Goal: Task Accomplishment & Management: Manage account settings

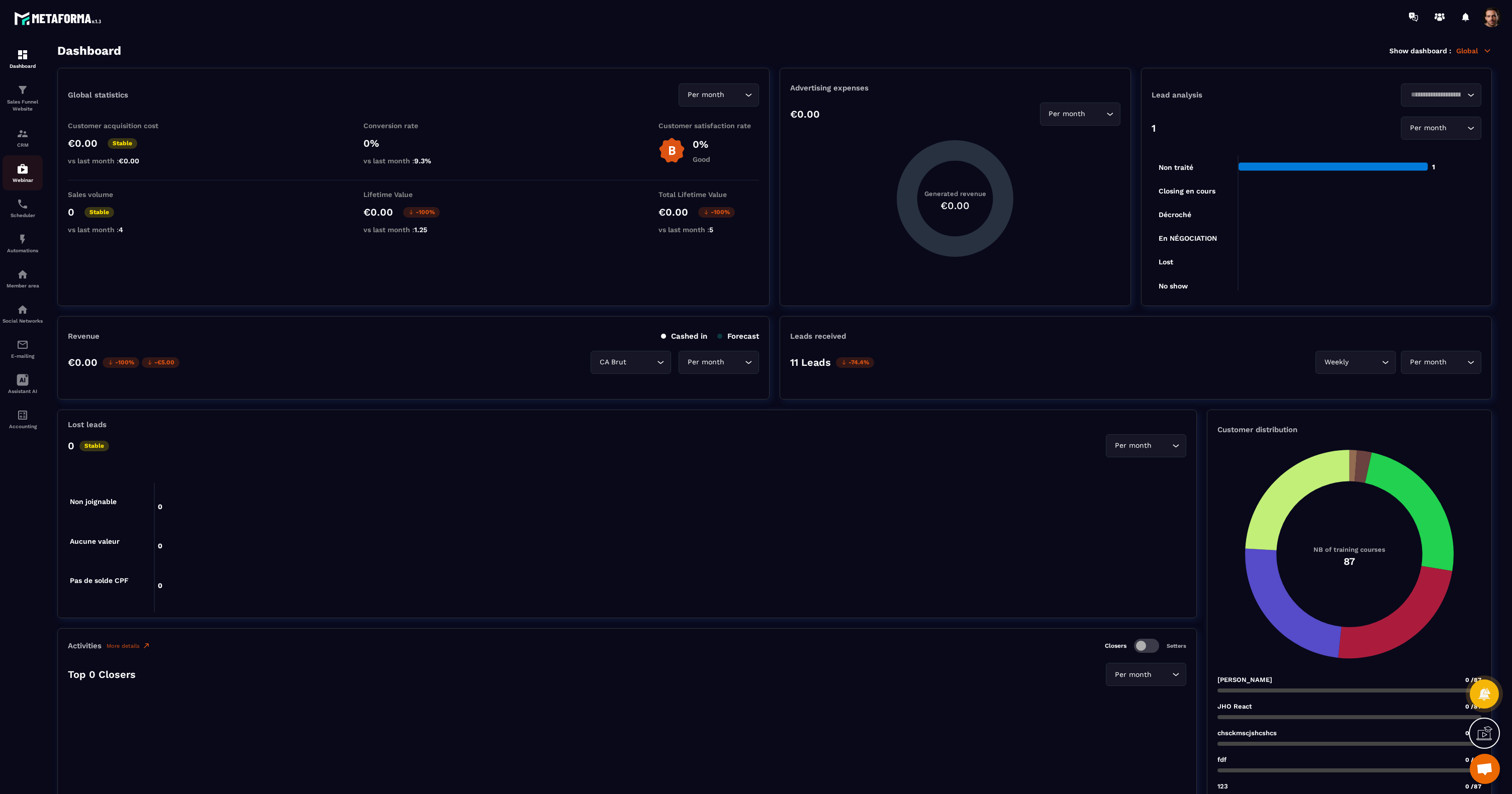
click at [19, 170] on img at bounding box center [22, 168] width 12 height 12
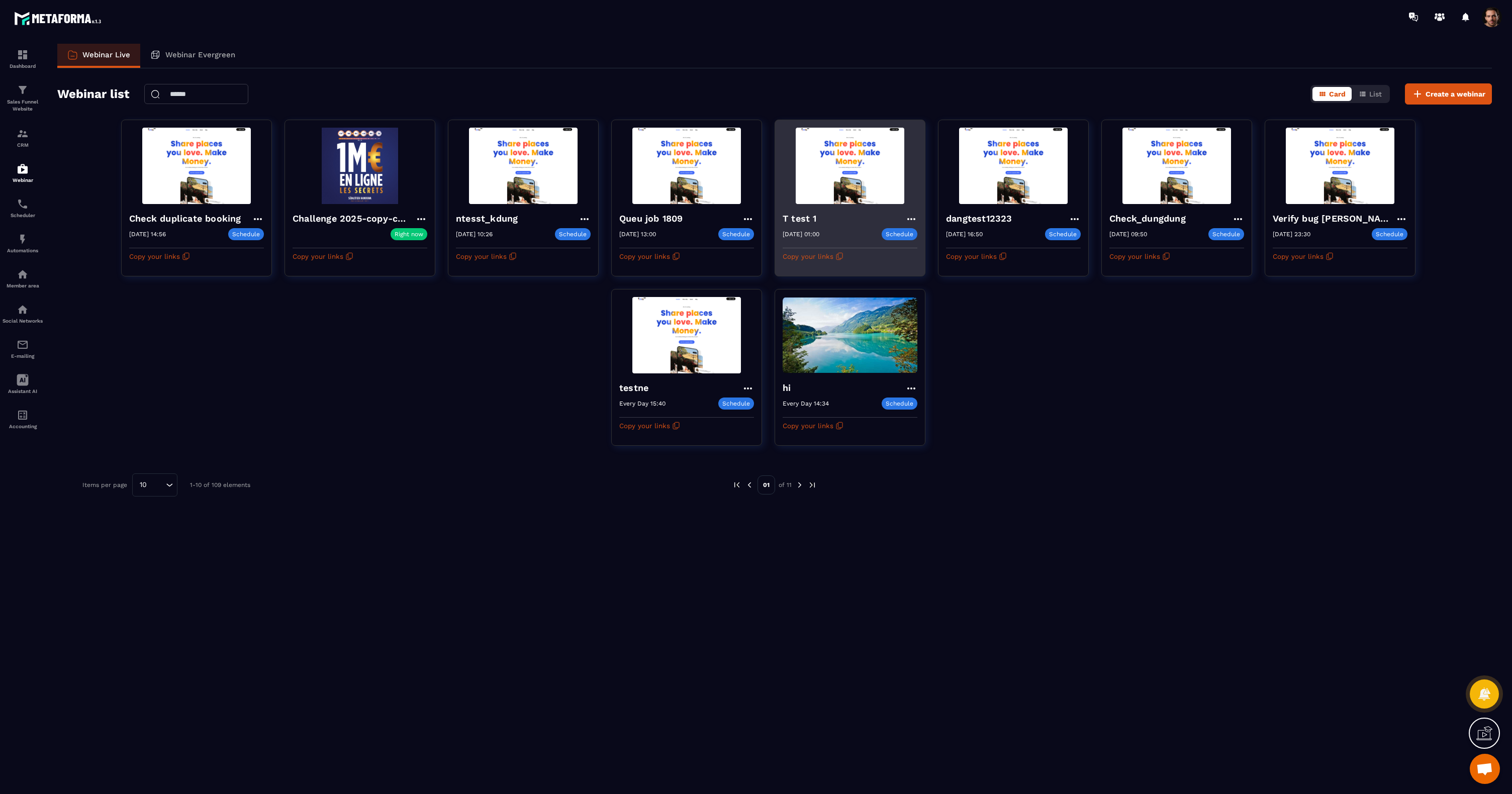
click at [810, 182] on img at bounding box center [850, 166] width 135 height 76
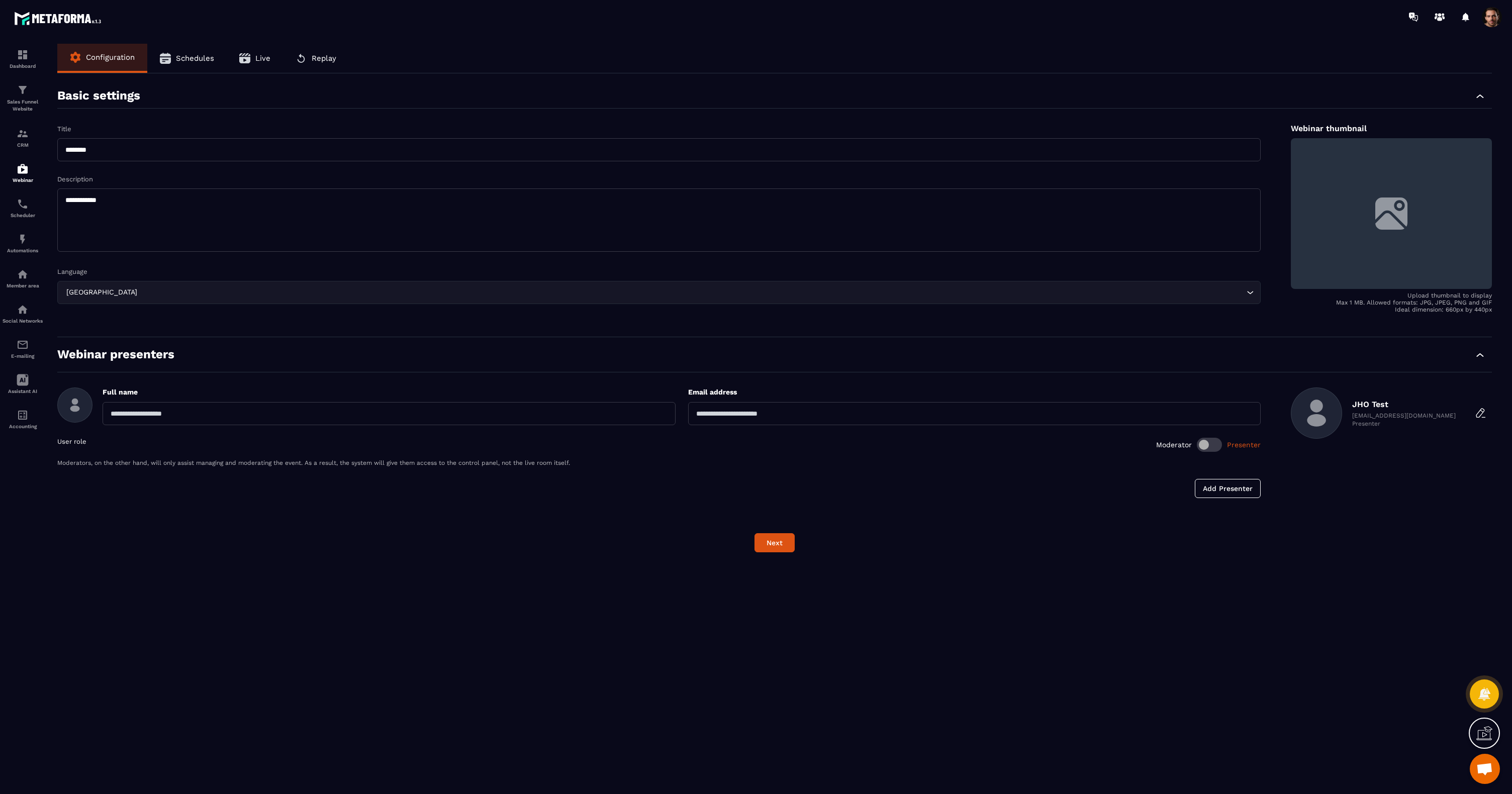
click at [121, 148] on input "********" at bounding box center [659, 150] width 1203 height 23
click at [28, 169] on img at bounding box center [22, 168] width 12 height 12
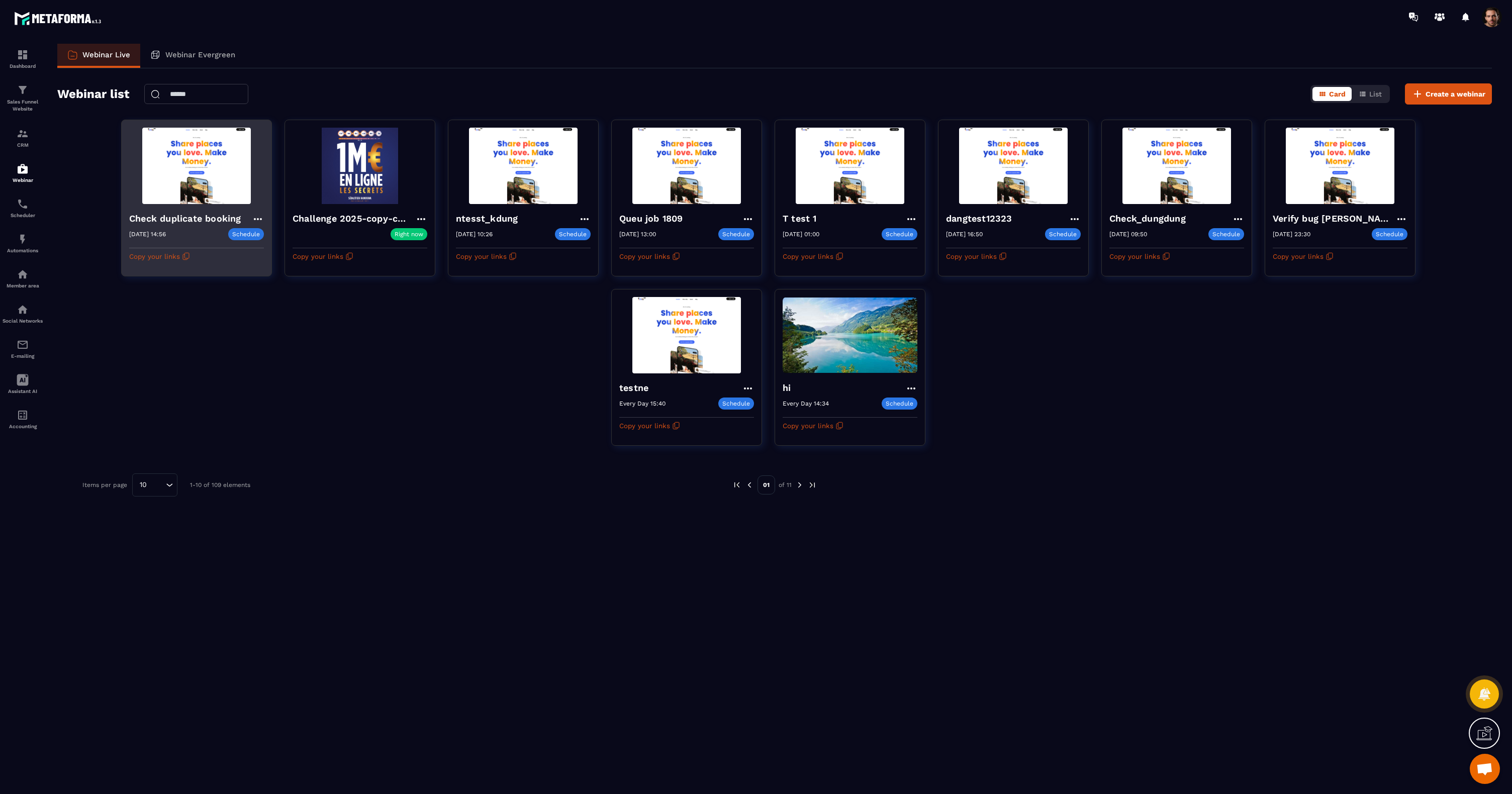
click at [256, 219] on icon at bounding box center [258, 219] width 12 height 12
click at [245, 308] on button "Chat history" at bounding box center [225, 312] width 69 height 18
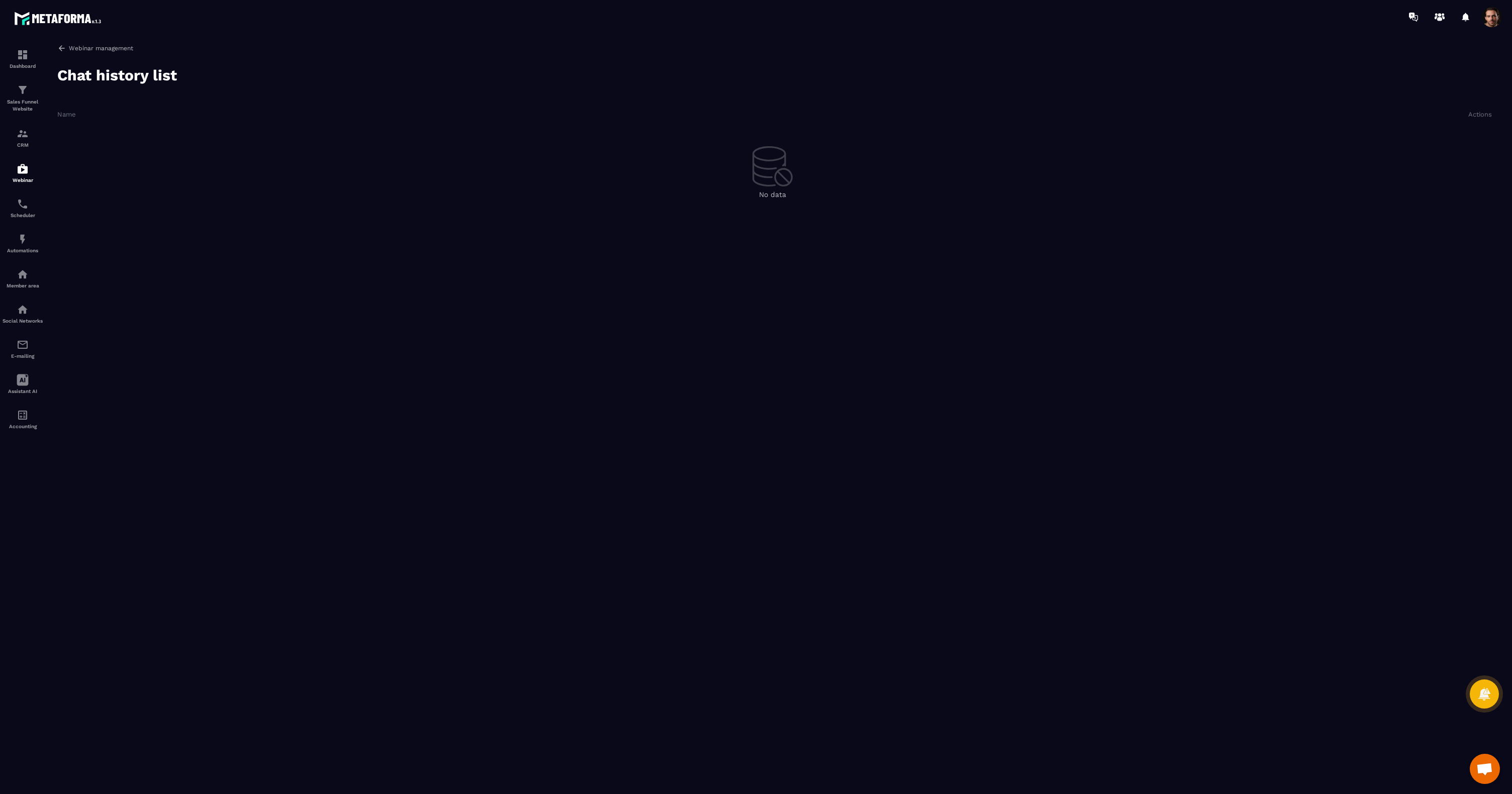
click at [63, 50] on icon at bounding box center [62, 48] width 9 height 9
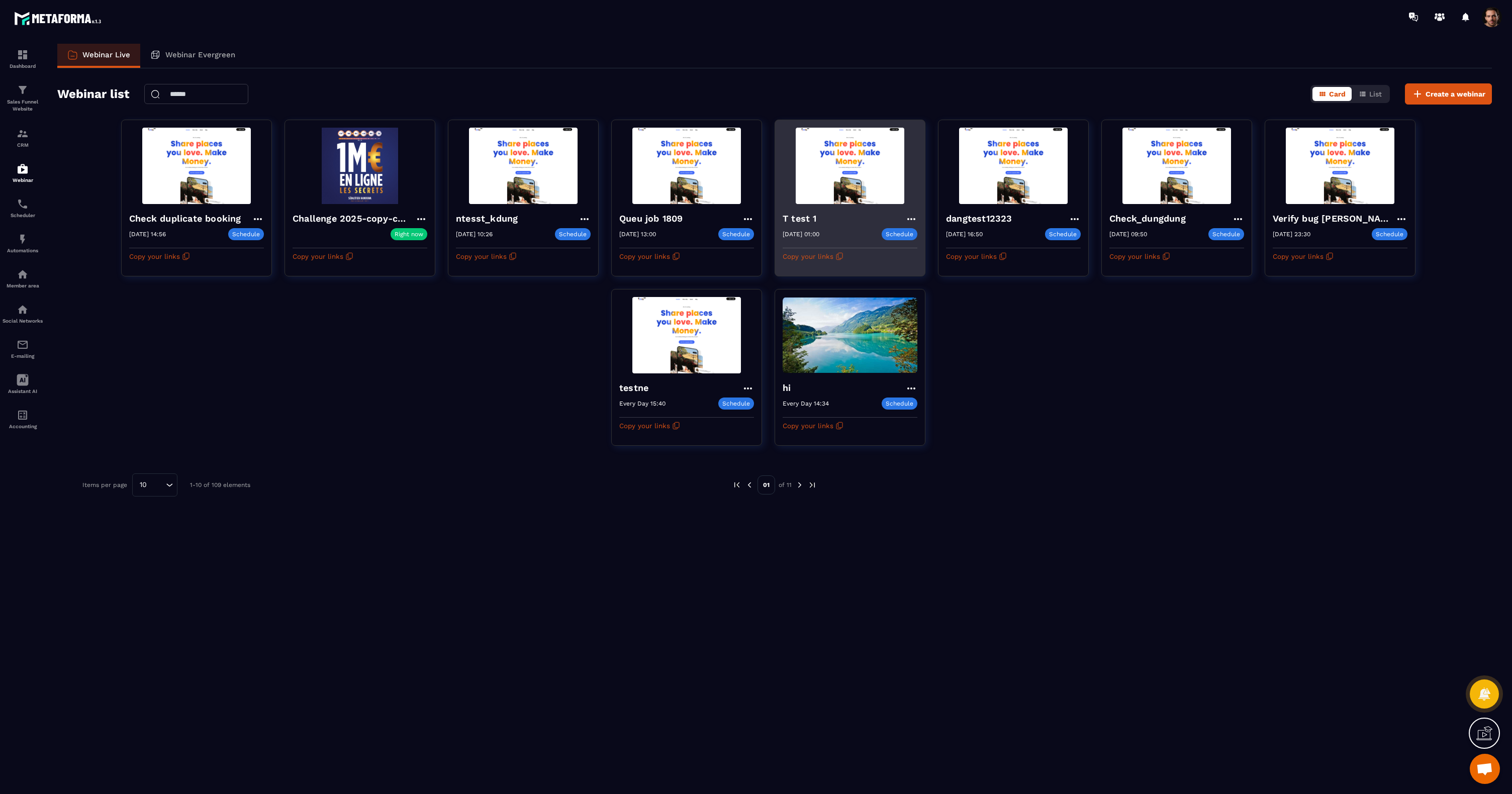
click at [909, 216] on icon at bounding box center [911, 219] width 12 height 12
click at [896, 313] on button "Chat history" at bounding box center [879, 312] width 69 height 18
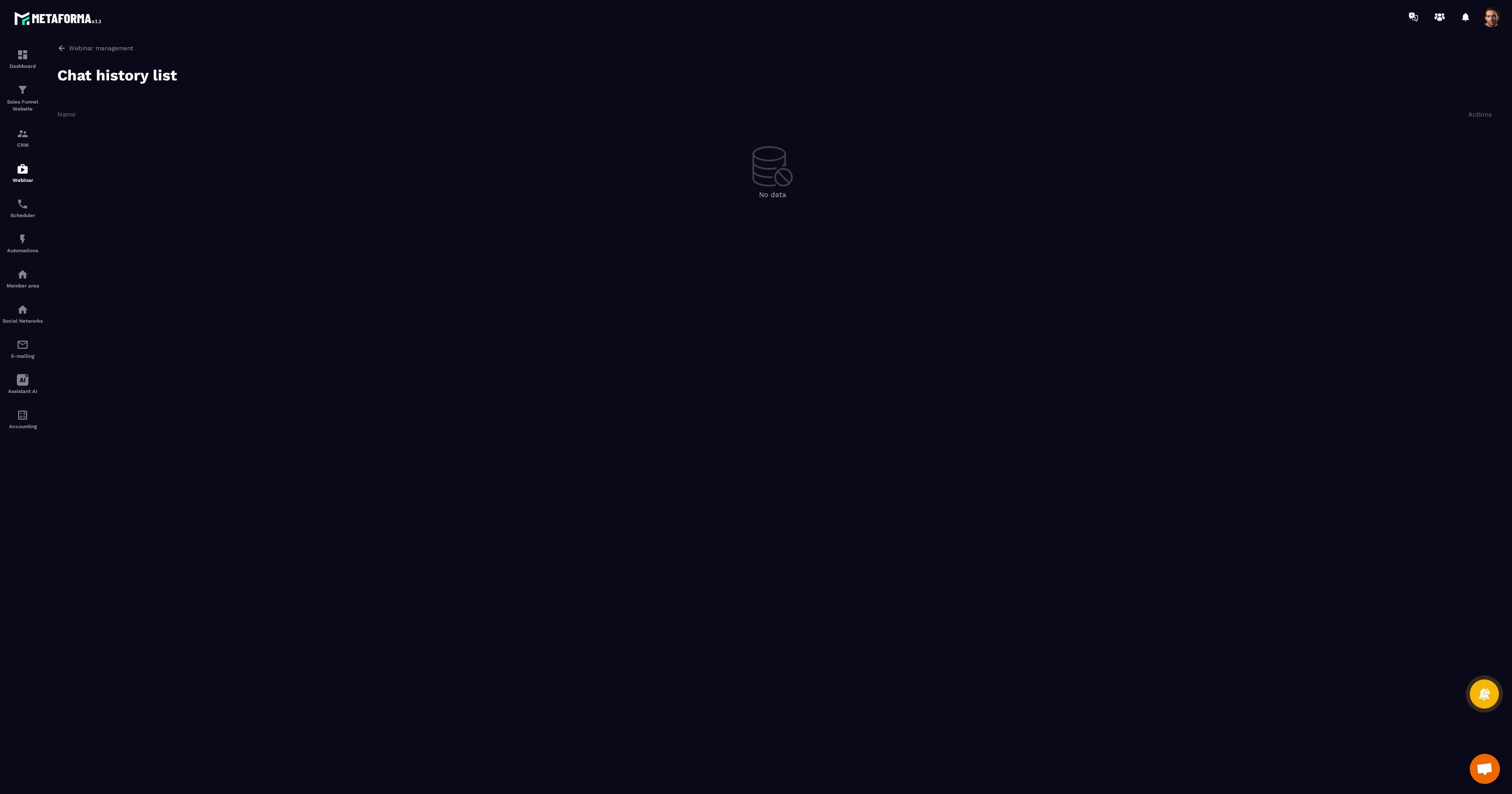
click at [65, 53] on div "Webinar management Chat history list Name Actions No data" at bounding box center [774, 417] width 1454 height 746
click at [62, 50] on icon at bounding box center [62, 48] width 9 height 9
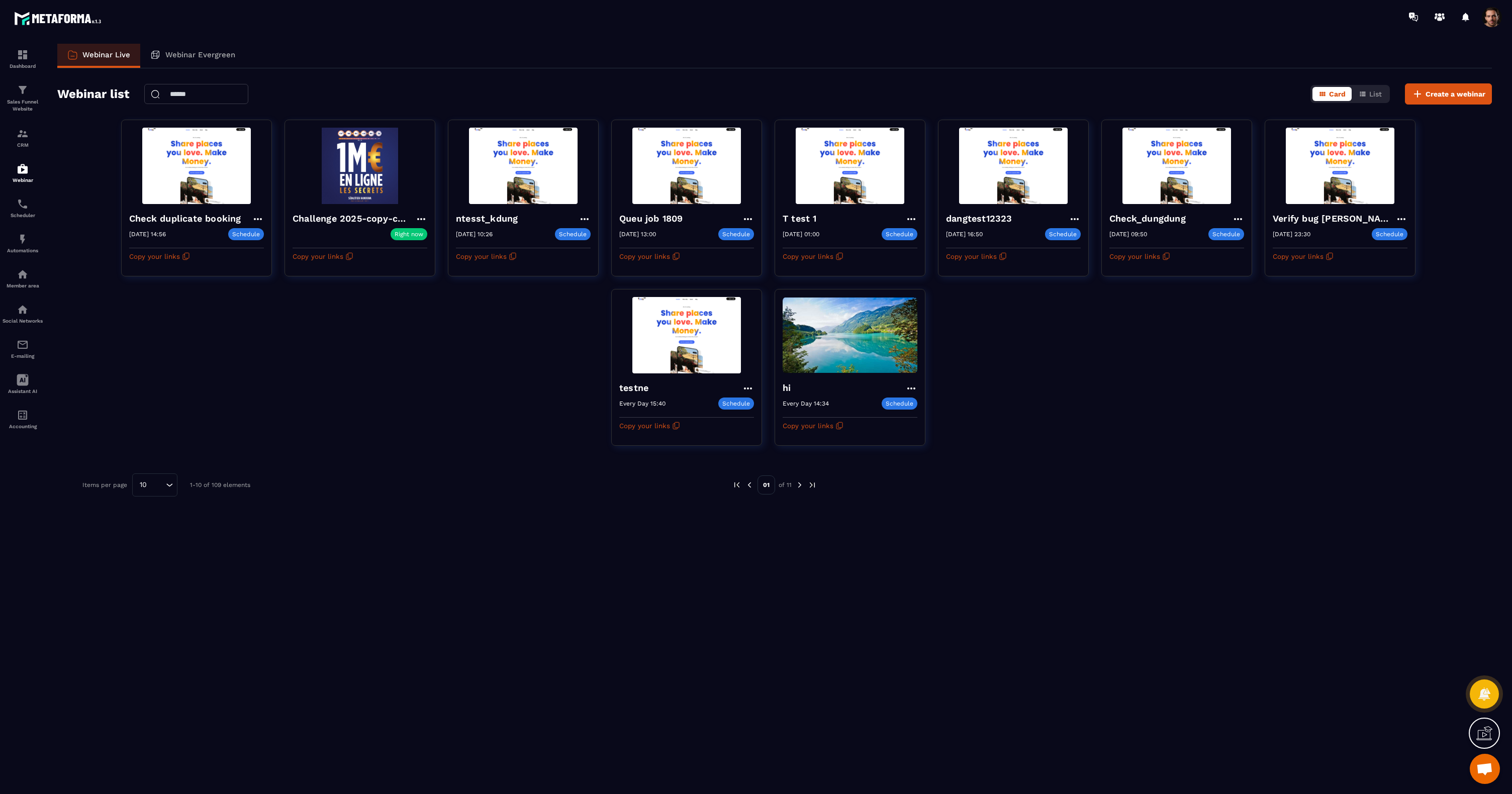
click at [1500, 23] on div at bounding box center [1492, 17] width 20 height 20
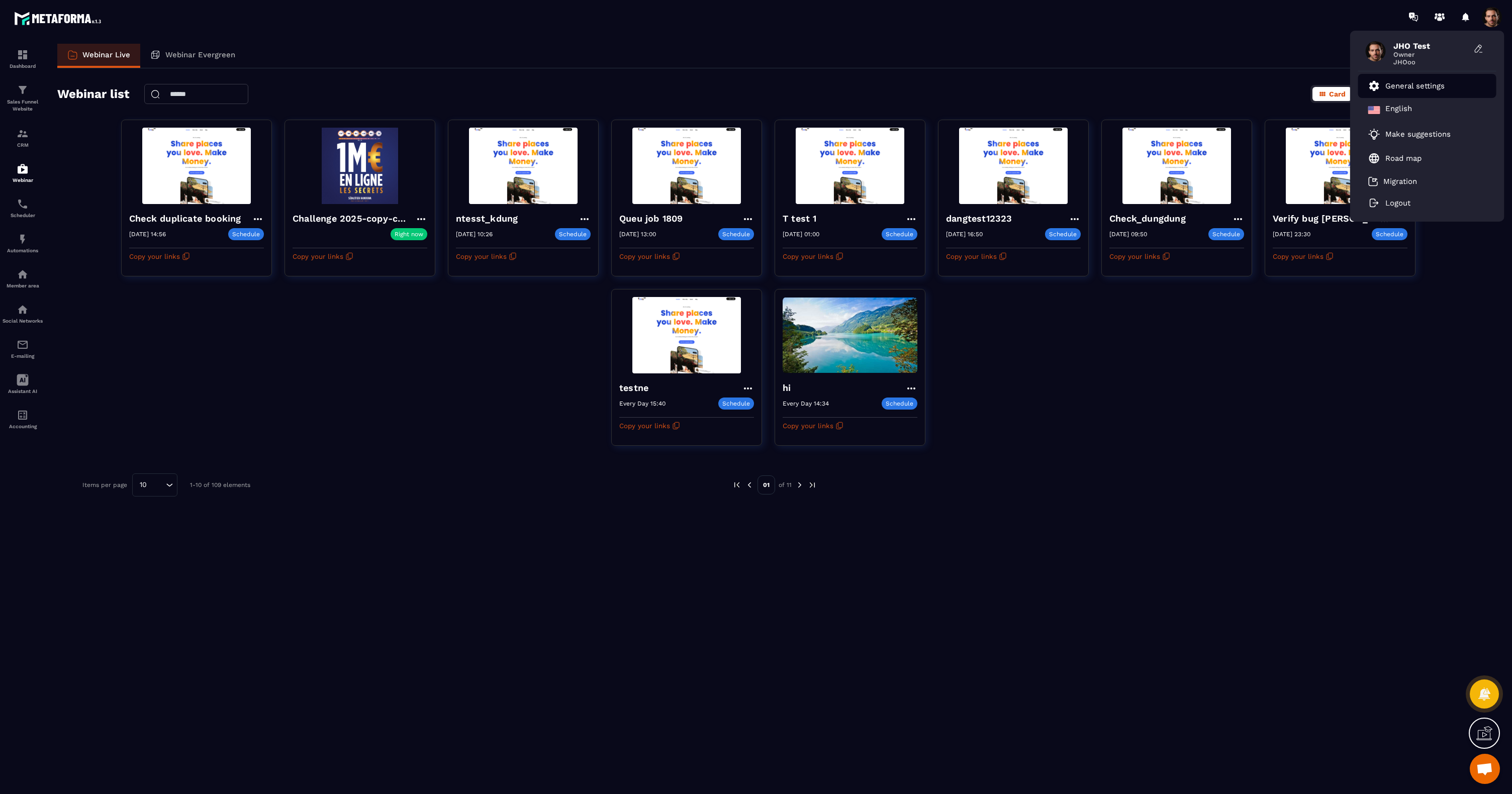
click at [1406, 87] on p "General settings" at bounding box center [1415, 86] width 59 height 9
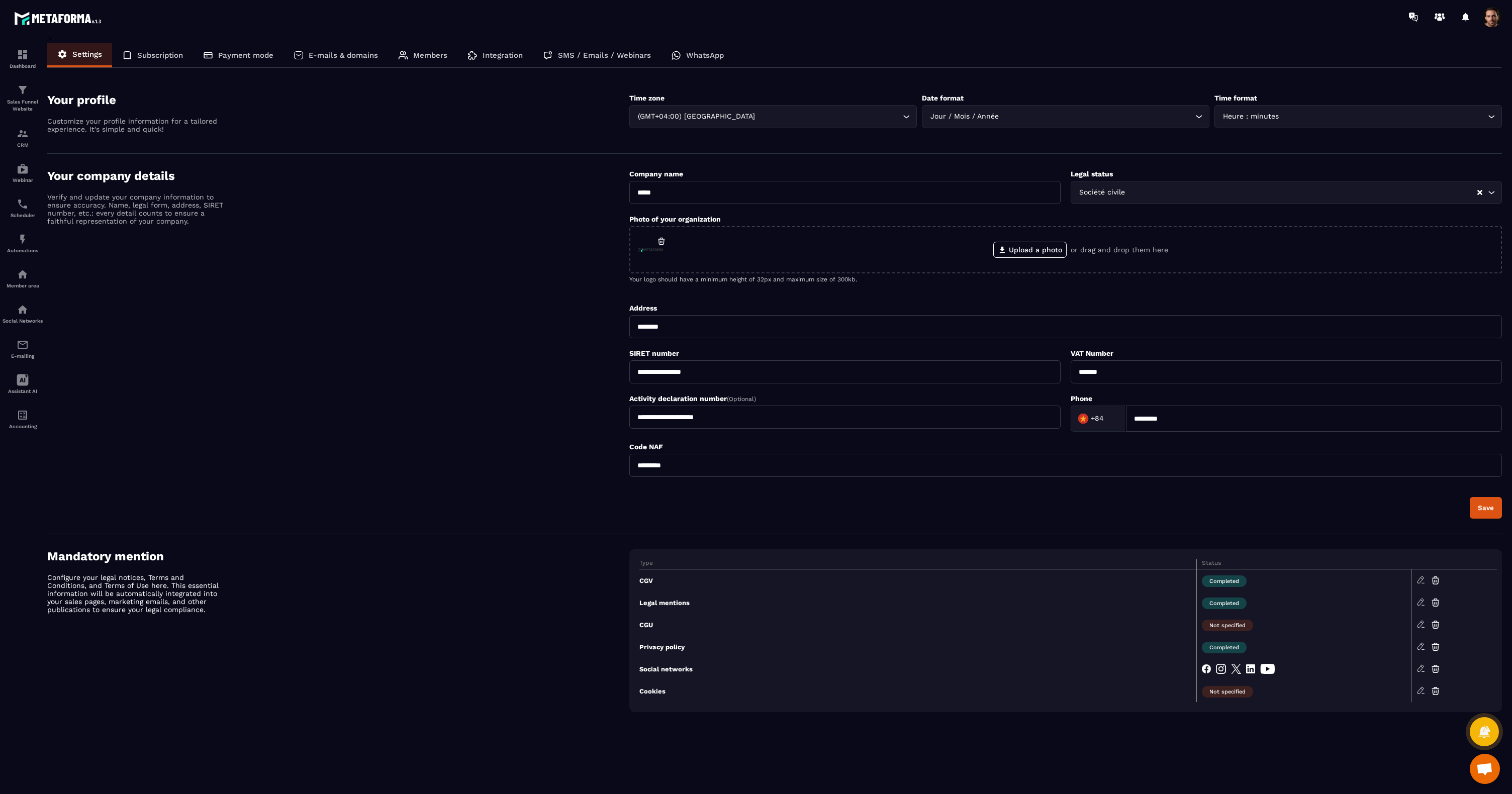
click at [683, 60] on div "WhatsApp" at bounding box center [697, 55] width 73 height 24
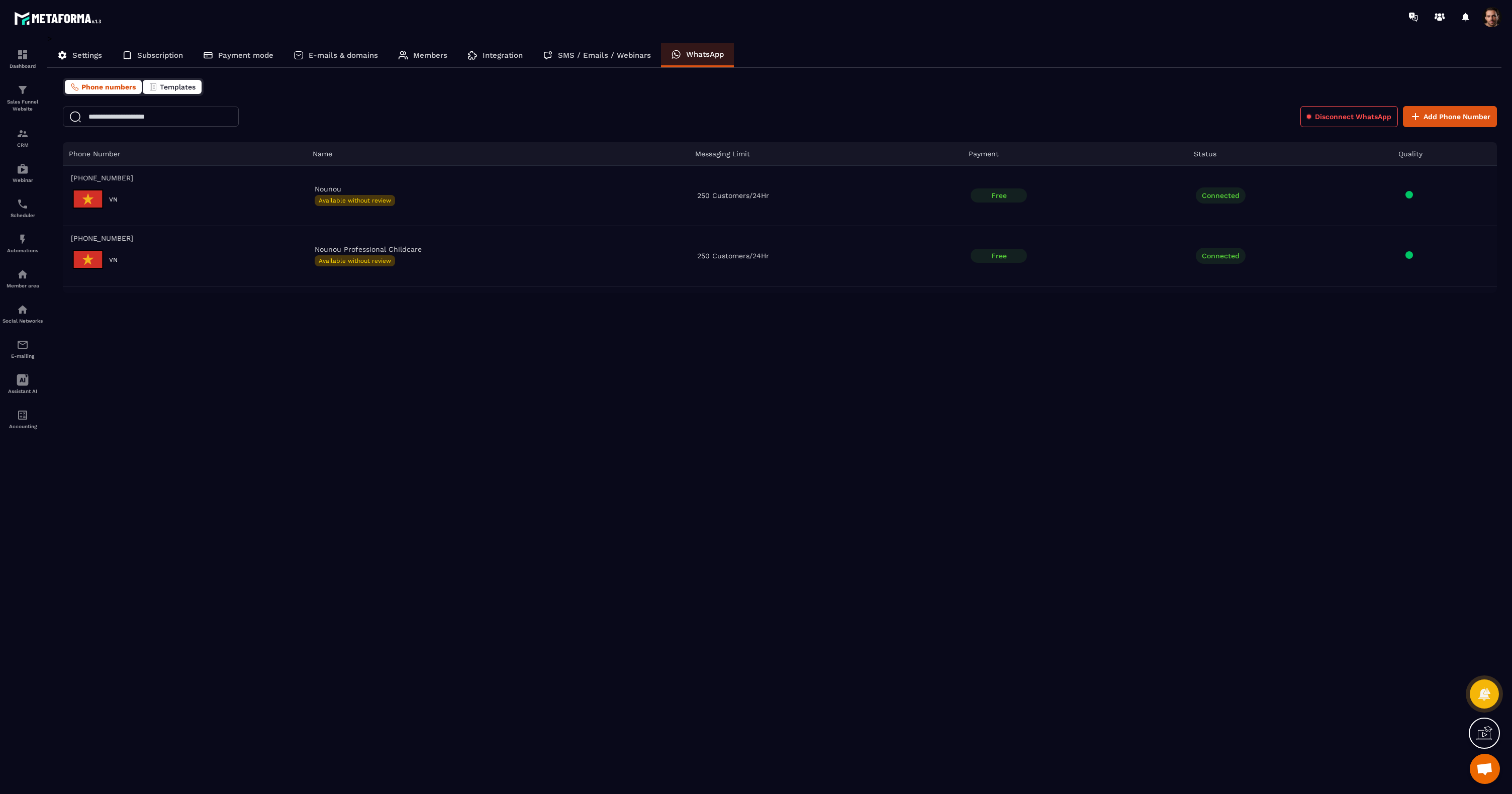
click at [170, 84] on span "Templates" at bounding box center [177, 87] width 36 height 8
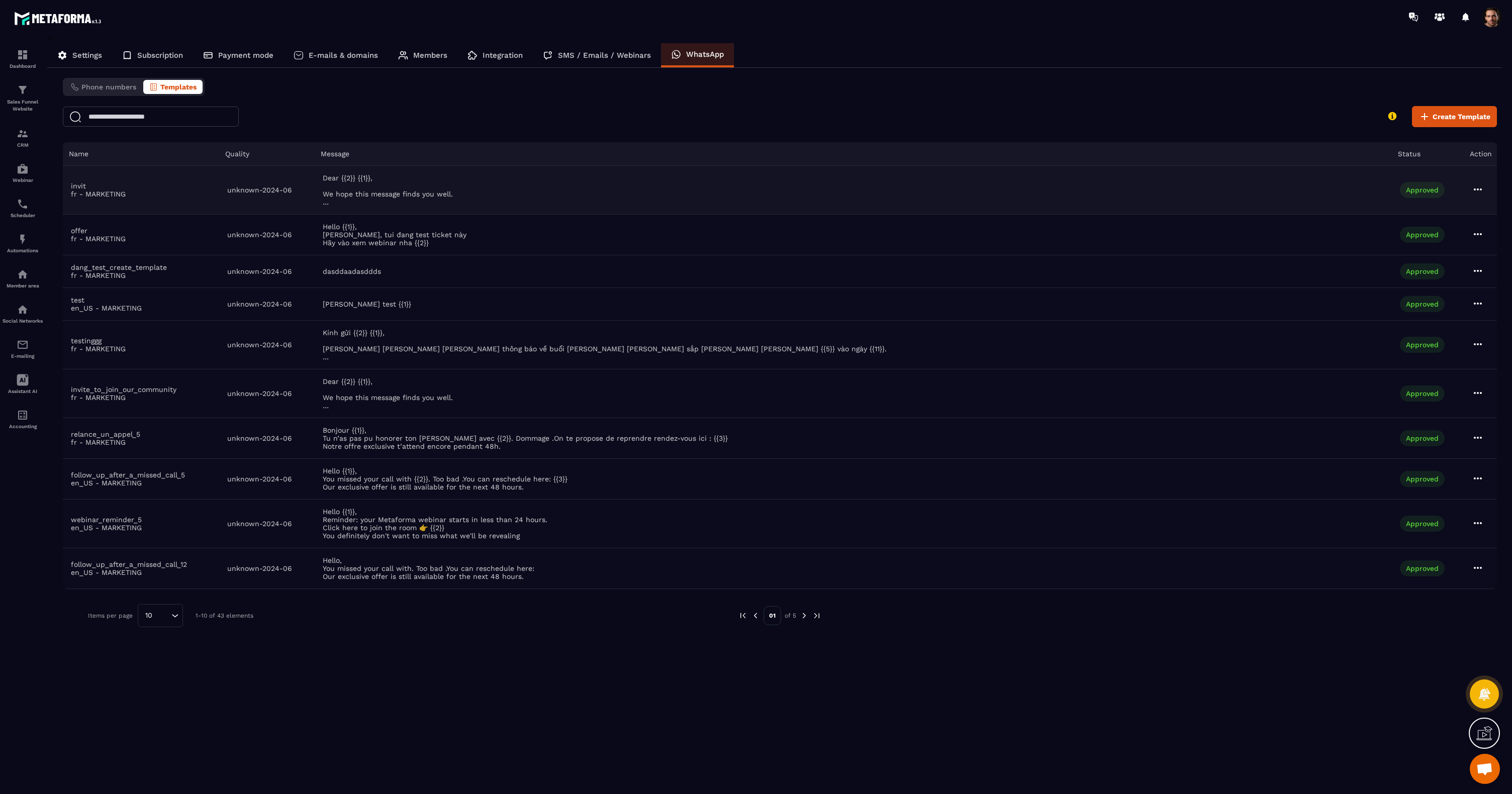
click at [1474, 192] on icon at bounding box center [1477, 190] width 12 height 12
